Goal: Navigation & Orientation: Find specific page/section

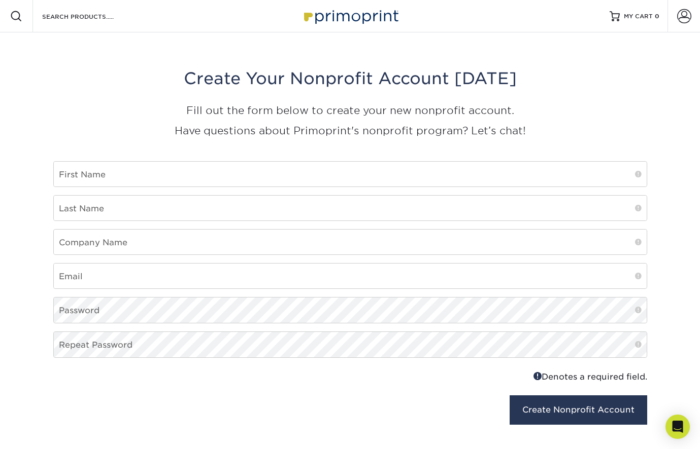
click at [344, 17] on img at bounding box center [349, 16] width 101 height 22
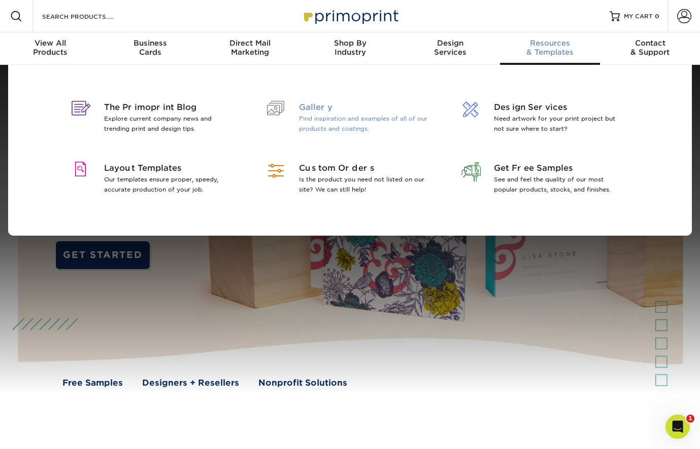
click at [321, 108] on span "Gallery" at bounding box center [364, 107] width 131 height 12
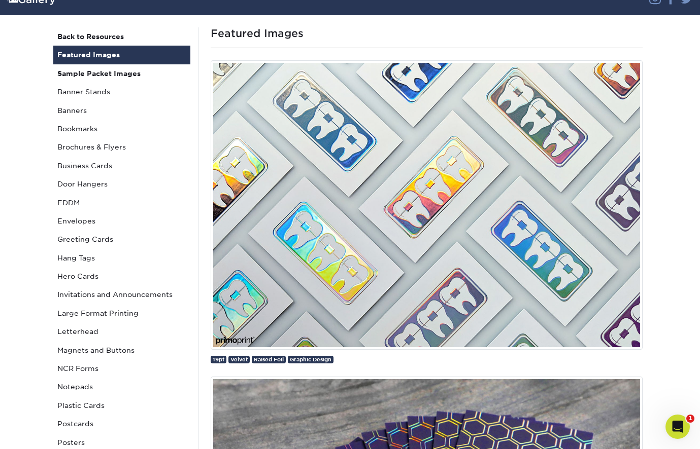
scroll to position [81, 0]
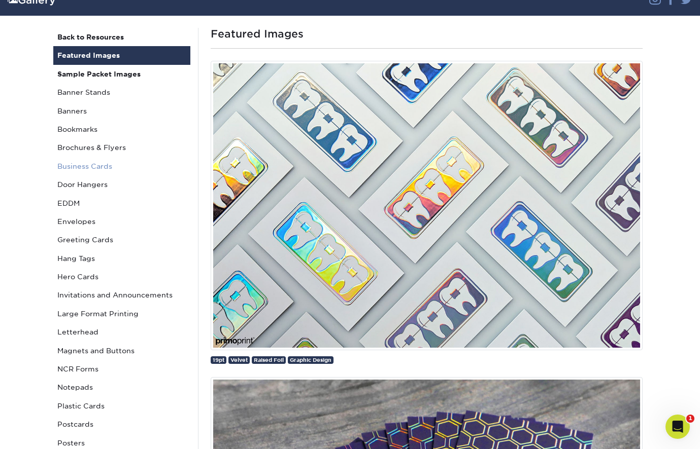
click at [71, 163] on link "Business Cards" at bounding box center [121, 166] width 137 height 18
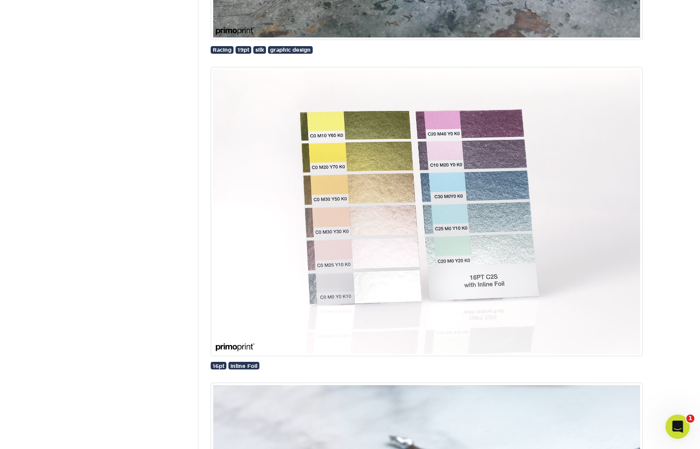
scroll to position [13414, 0]
